Goal: Find specific page/section

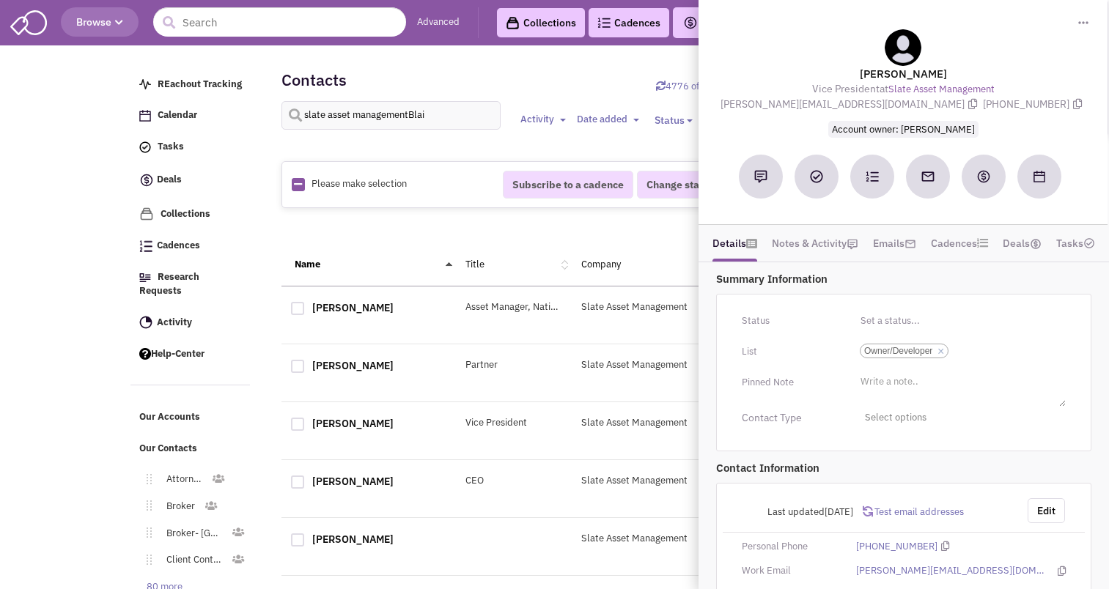
select select
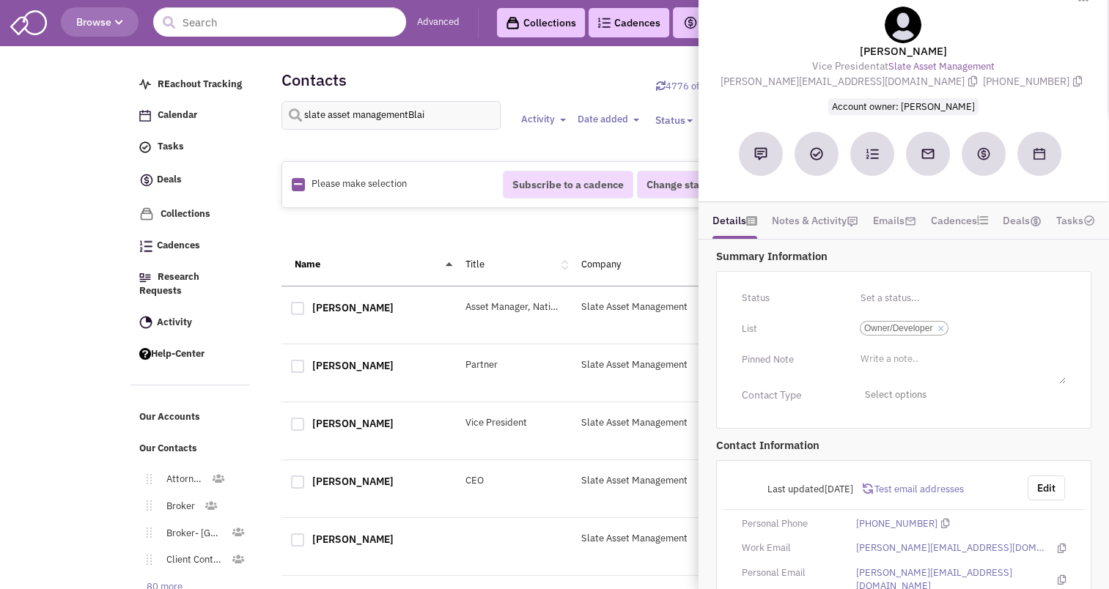
click at [372, 117] on input "slate asset managementBlai" at bounding box center [391, 115] width 220 height 29
type input "mukesh"
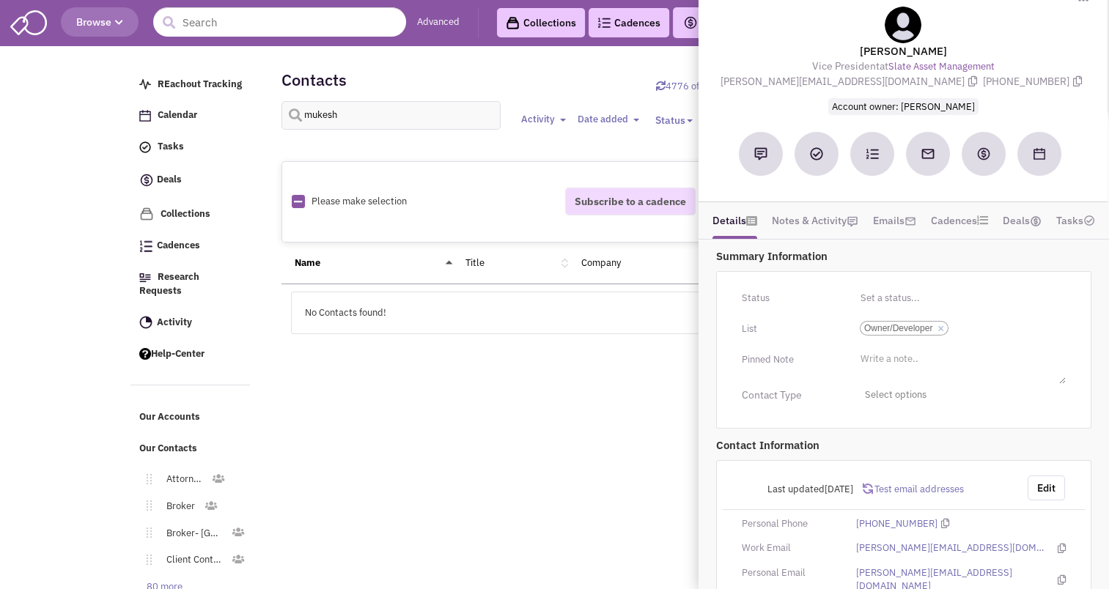
select select
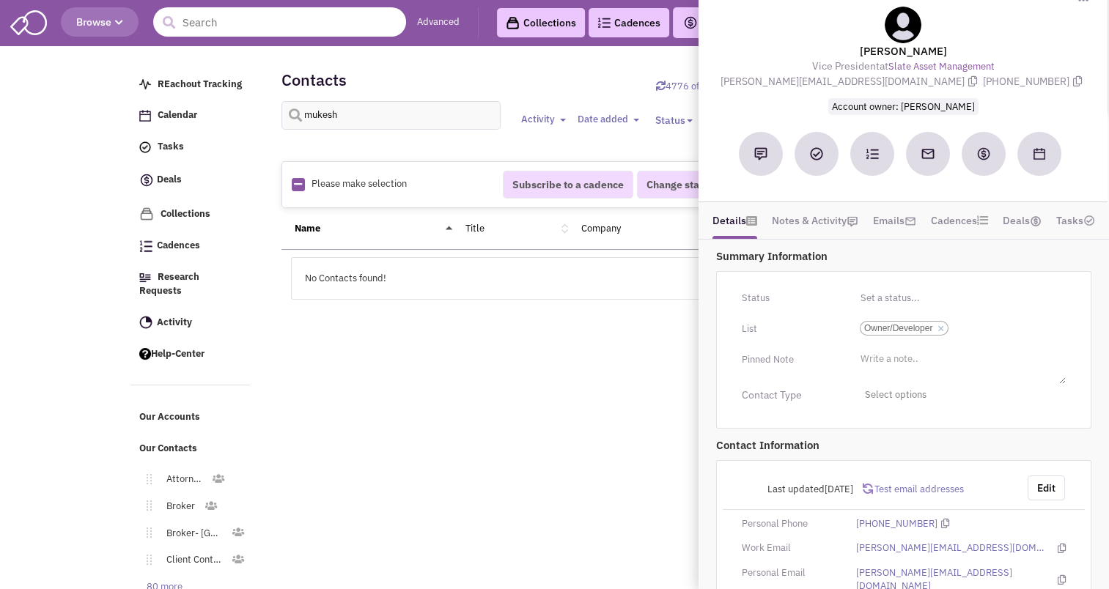
click at [194, 22] on input "text" at bounding box center [279, 21] width 253 height 29
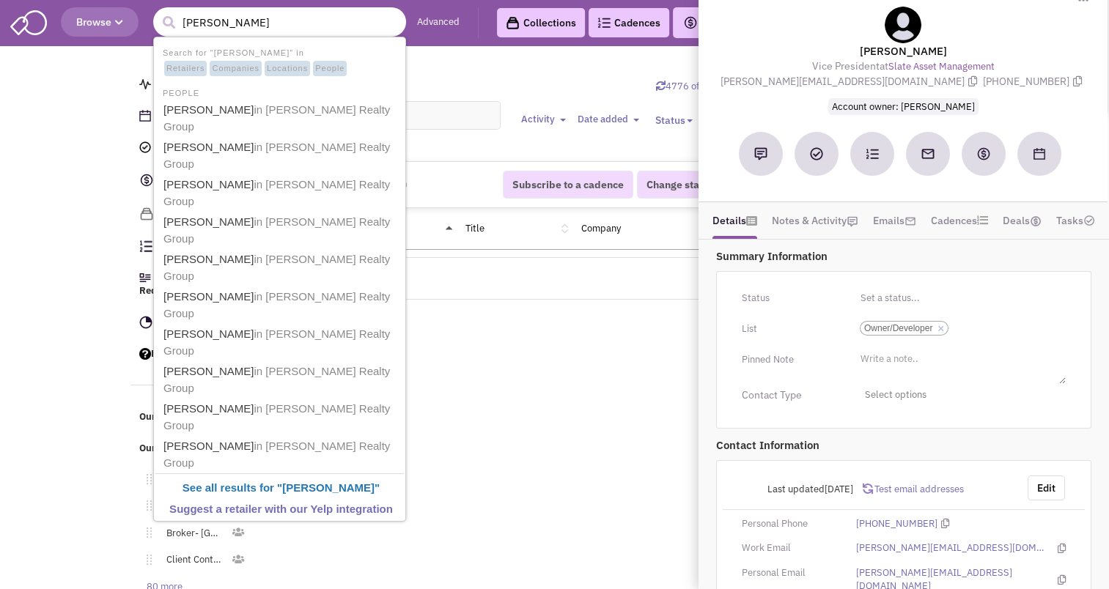
type input "[PERSON_NAME]"
click at [462, 123] on input "mukesh" at bounding box center [391, 115] width 220 height 29
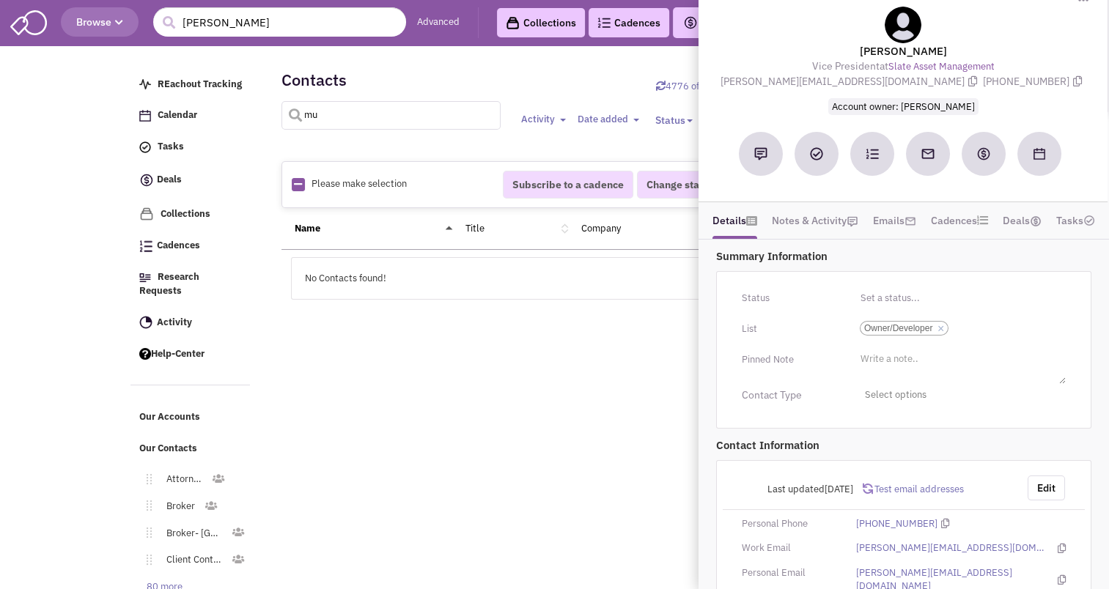
type input "m"
type input "[PERSON_NAME]"
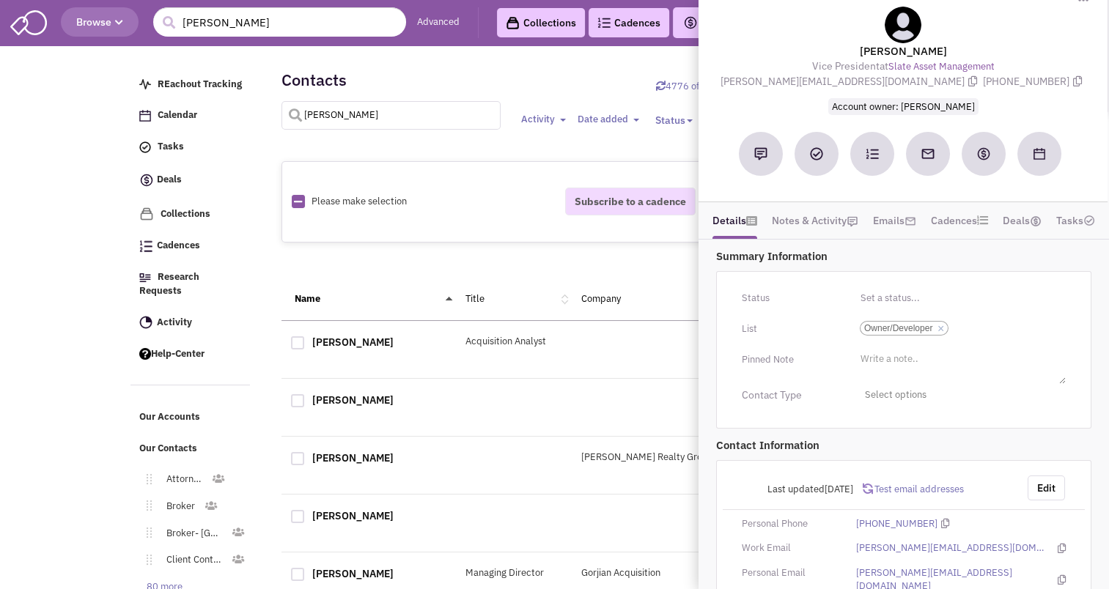
select select
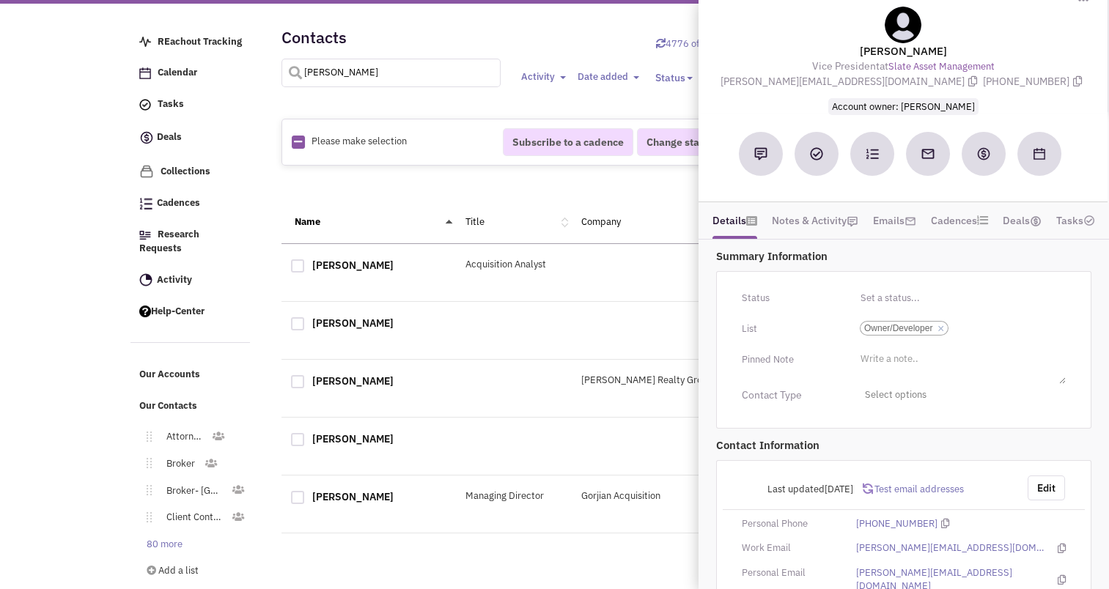
scroll to position [43, 0]
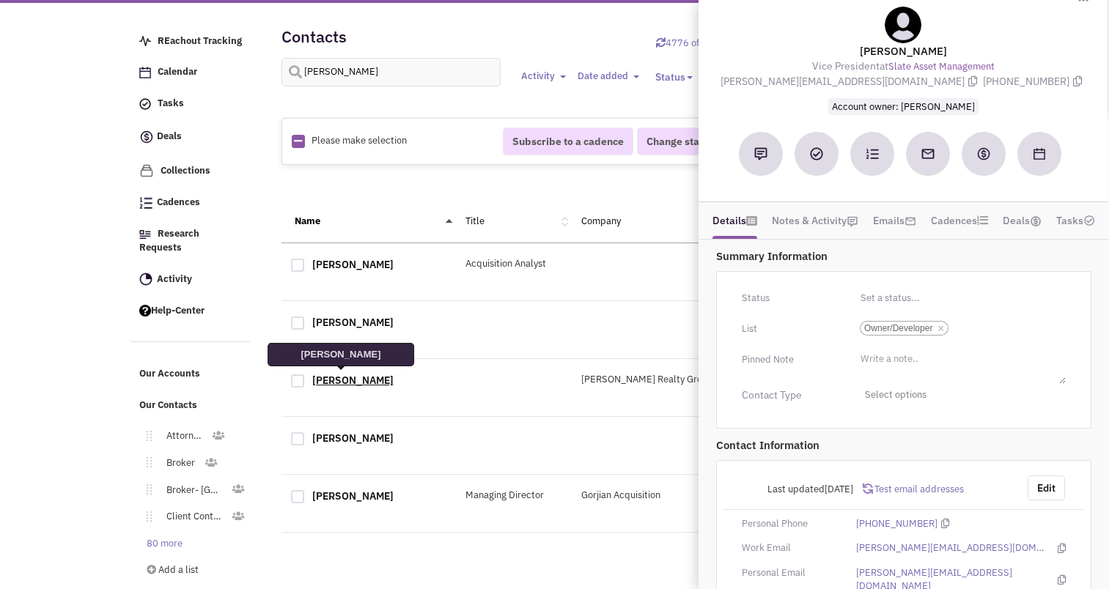
click at [343, 377] on link "[PERSON_NAME]" at bounding box center [352, 380] width 81 height 13
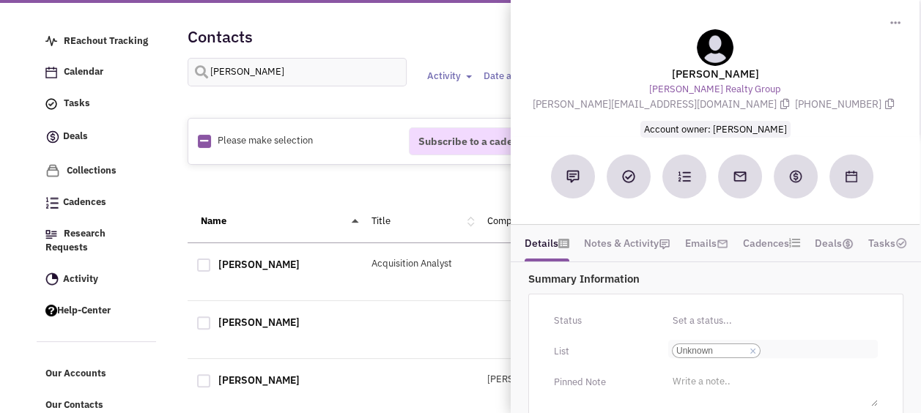
click at [753, 350] on link "×" at bounding box center [753, 351] width 7 height 13
click at [0, 0] on select "Select a list... Unknown" at bounding box center [0, 0] width 0 height 0
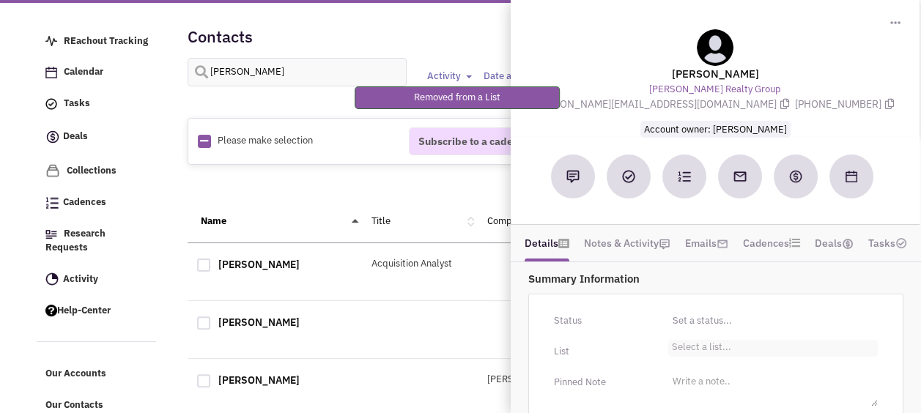
click at [738, 349] on ul "Select a list..." at bounding box center [773, 348] width 210 height 17
click at [0, 0] on select "Select a list..." at bounding box center [0, 0] width 0 height 0
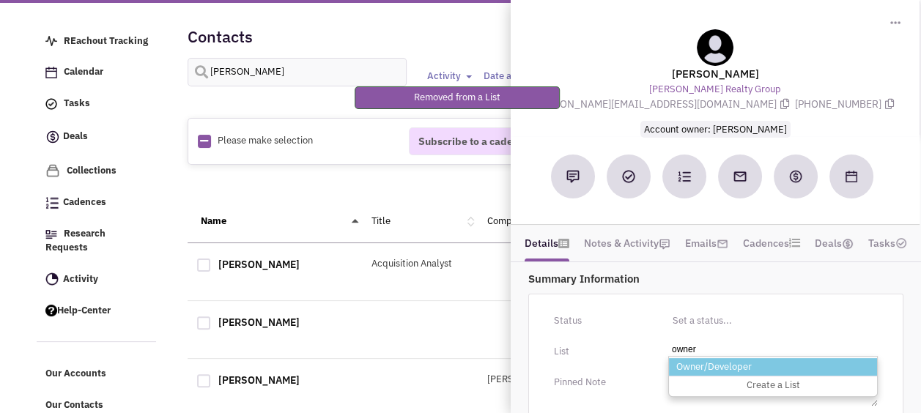
type input "owner"
click at [718, 365] on li "Owner/Developer" at bounding box center [773, 367] width 208 height 18
click at [0, 0] on select "Select a list..." at bounding box center [0, 0] width 0 height 0
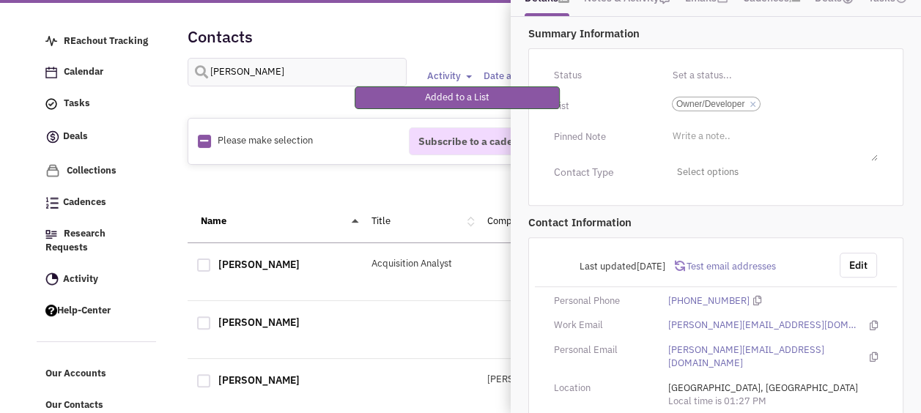
scroll to position [0, 0]
